Goal: Information Seeking & Learning: Find specific fact

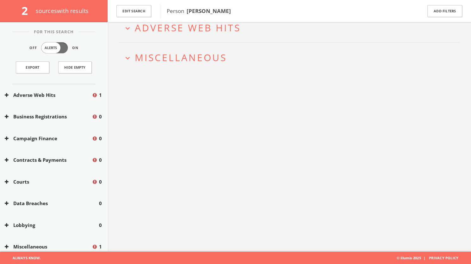
click at [175, 29] on span "Adverse Web Hits" at bounding box center [188, 27] width 106 height 13
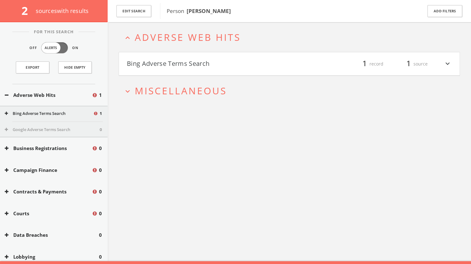
click at [189, 63] on button "Bing Adverse Terms Search" at bounding box center [208, 64] width 163 height 11
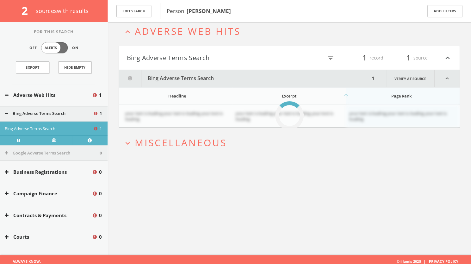
scroll to position [37, 0]
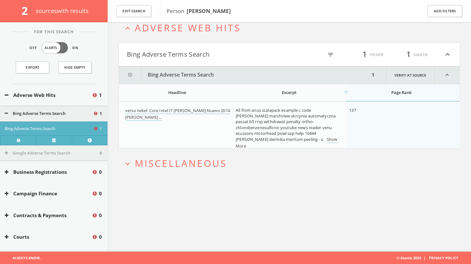
click at [253, 166] on button "expand_more Miscellaneous" at bounding box center [291, 163] width 337 height 10
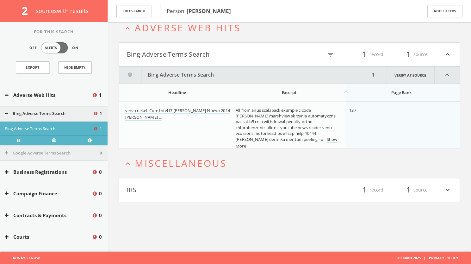
click at [268, 191] on button "IRS" at bounding box center [208, 189] width 163 height 11
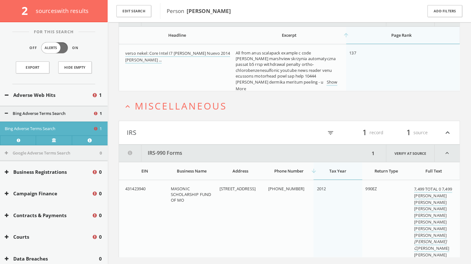
scroll to position [108, 0]
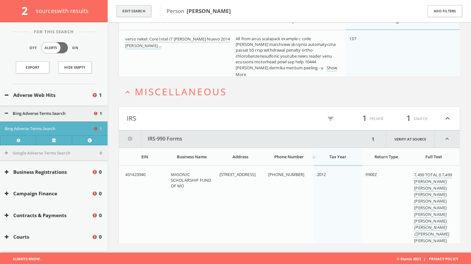
click at [118, 9] on button "Edit Search" at bounding box center [133, 11] width 35 height 12
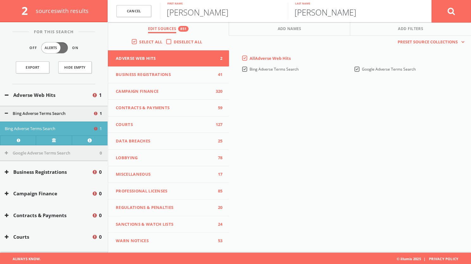
click at [298, 13] on input "[PERSON_NAME]" at bounding box center [352, 11] width 128 height 16
type input "[PERSON_NAME]"
click at [260, 19] on div "[PERSON_NAME] First name" at bounding box center [224, 11] width 128 height 22
click at [250, 14] on input "[PERSON_NAME]" at bounding box center [224, 11] width 128 height 16
type input "[PERSON_NAME]"
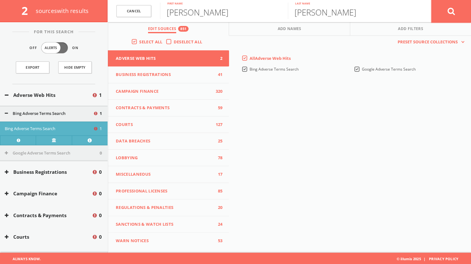
click at [445, 19] on button at bounding box center [451, 11] width 40 height 23
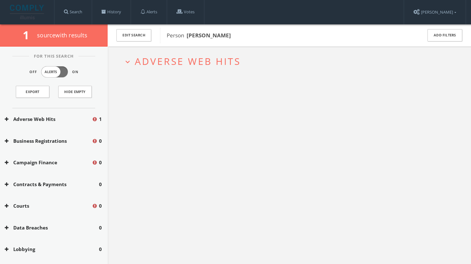
click at [187, 66] on span "Adverse Web Hits" at bounding box center [188, 61] width 106 height 13
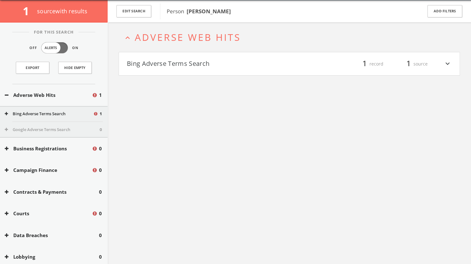
click at [202, 69] on h4 "Bing Adverse Terms Search filter_list 1 record 1 source expand_more" at bounding box center [289, 63] width 341 height 23
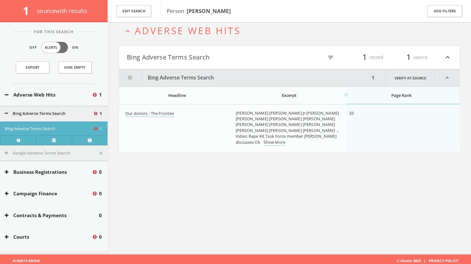
scroll to position [37, 0]
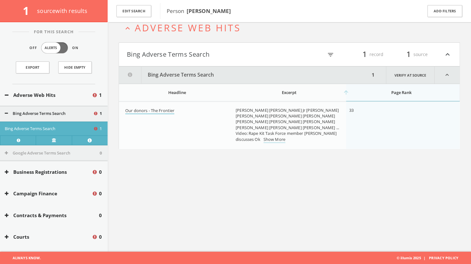
click at [159, 110] on link "Our donors - The Frontier" at bounding box center [149, 111] width 49 height 7
